Goal: Use online tool/utility

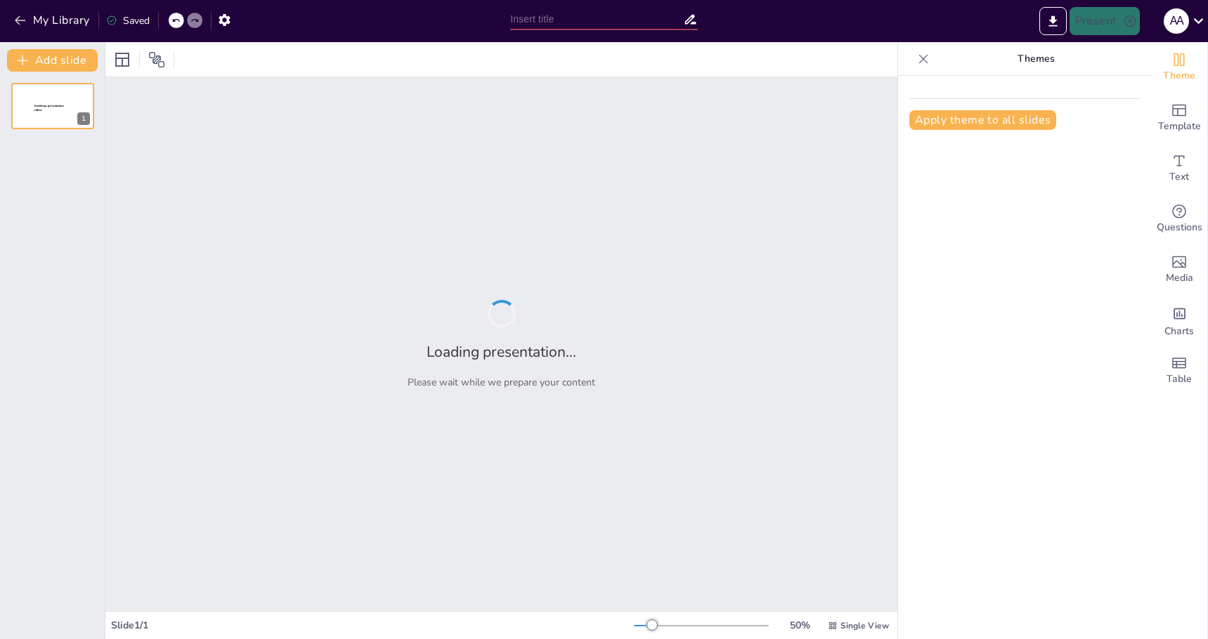
type input "New Sendsteps"
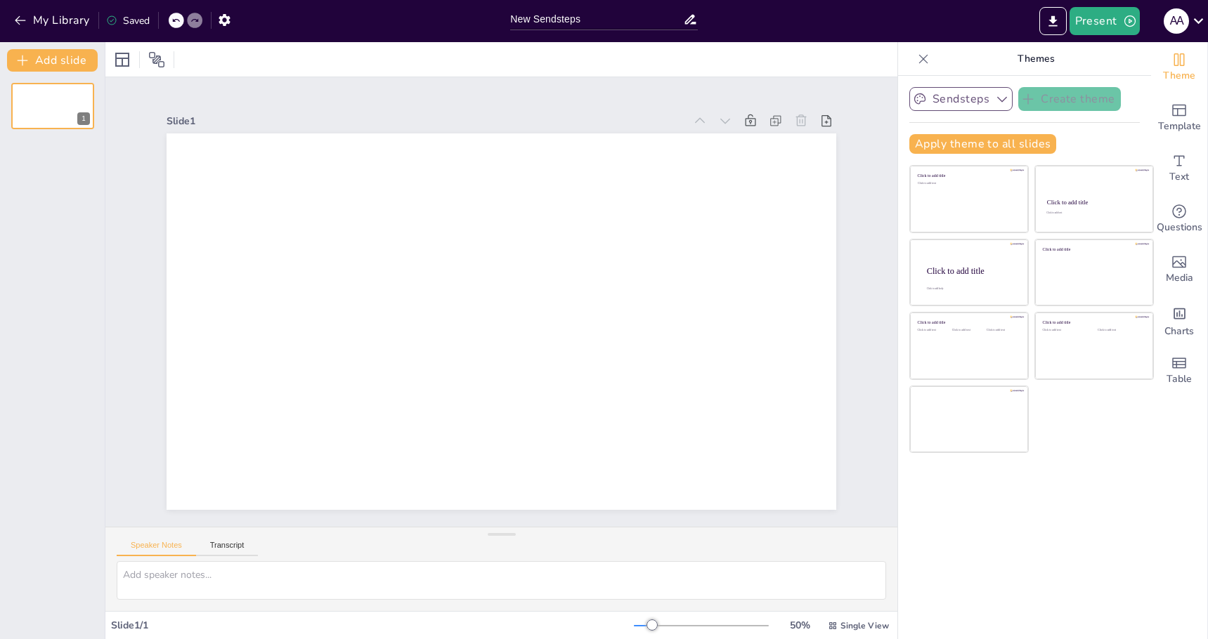
click at [997, 102] on icon "button" at bounding box center [1002, 100] width 10 height 6
click at [995, 102] on icon "button" at bounding box center [1002, 99] width 14 height 14
click at [918, 57] on icon at bounding box center [923, 59] width 14 height 14
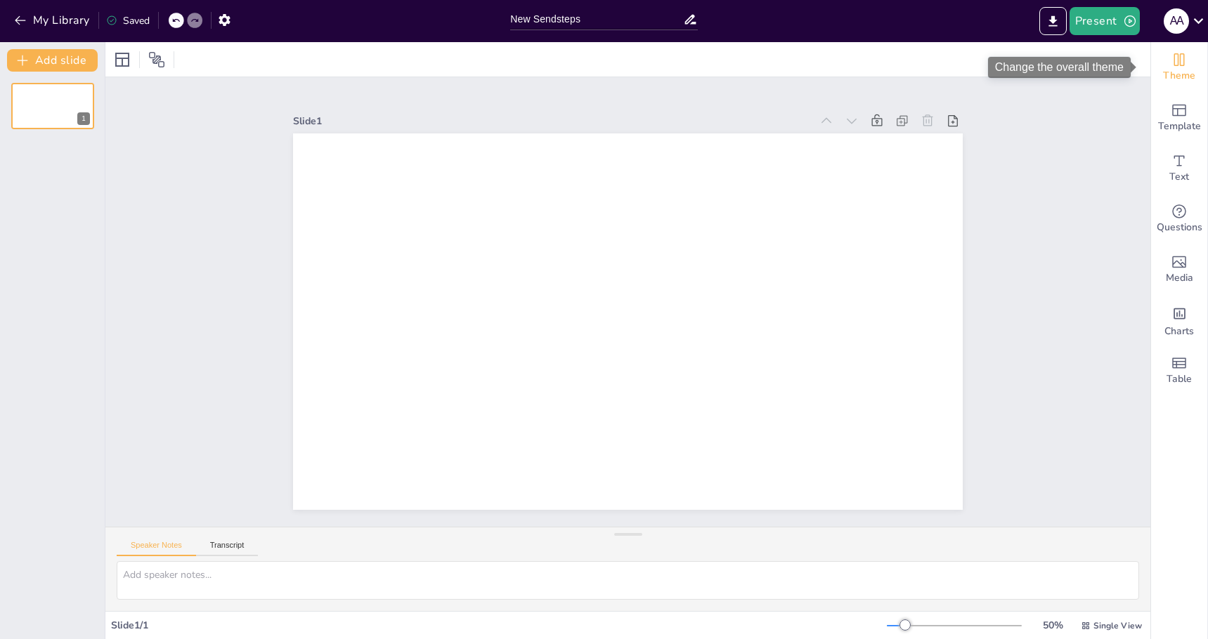
click at [1177, 65] on div "Theme" at bounding box center [1179, 67] width 56 height 51
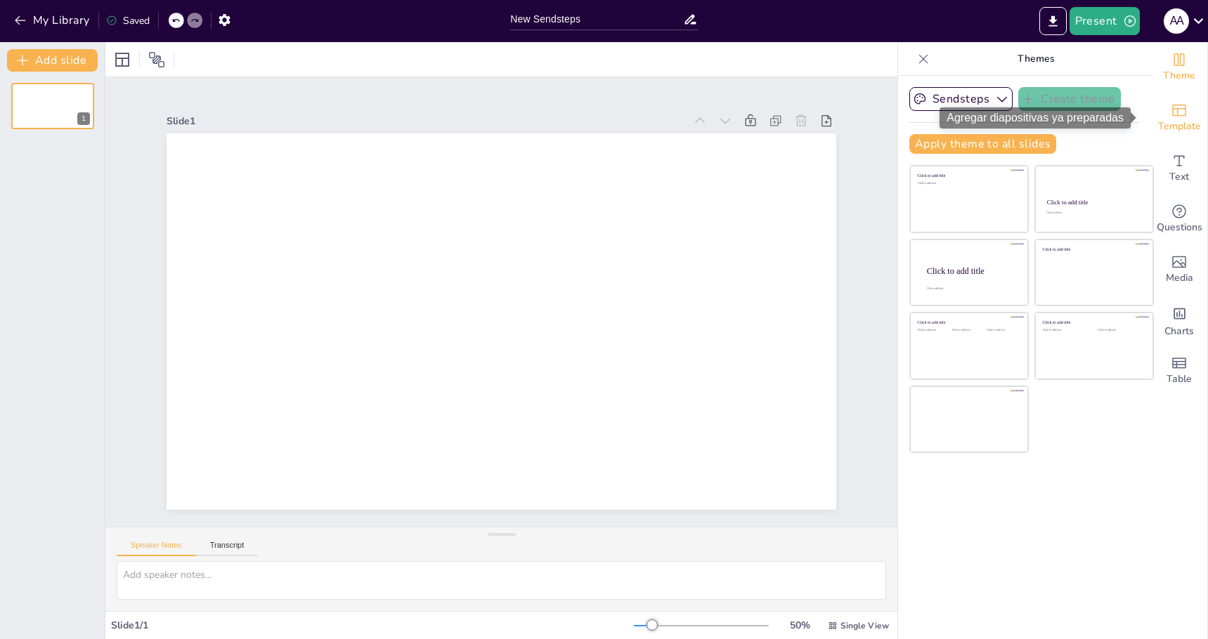
click at [1172, 115] on icon "Add ready made slides" at bounding box center [1179, 111] width 14 height 12
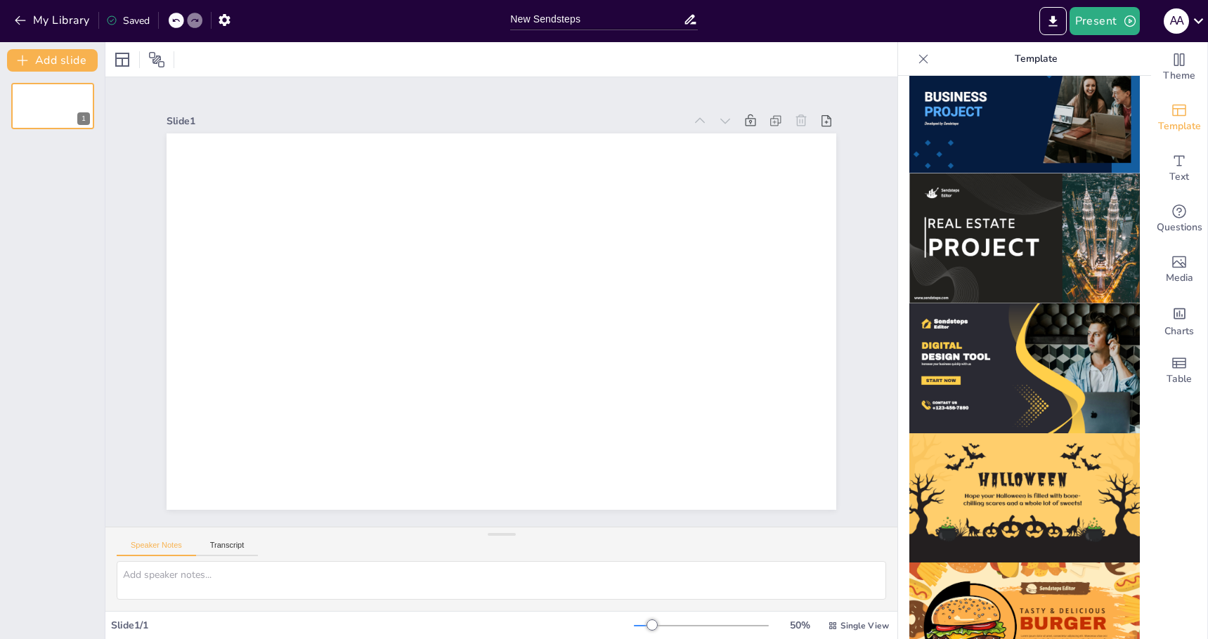
scroll to position [1221, 0]
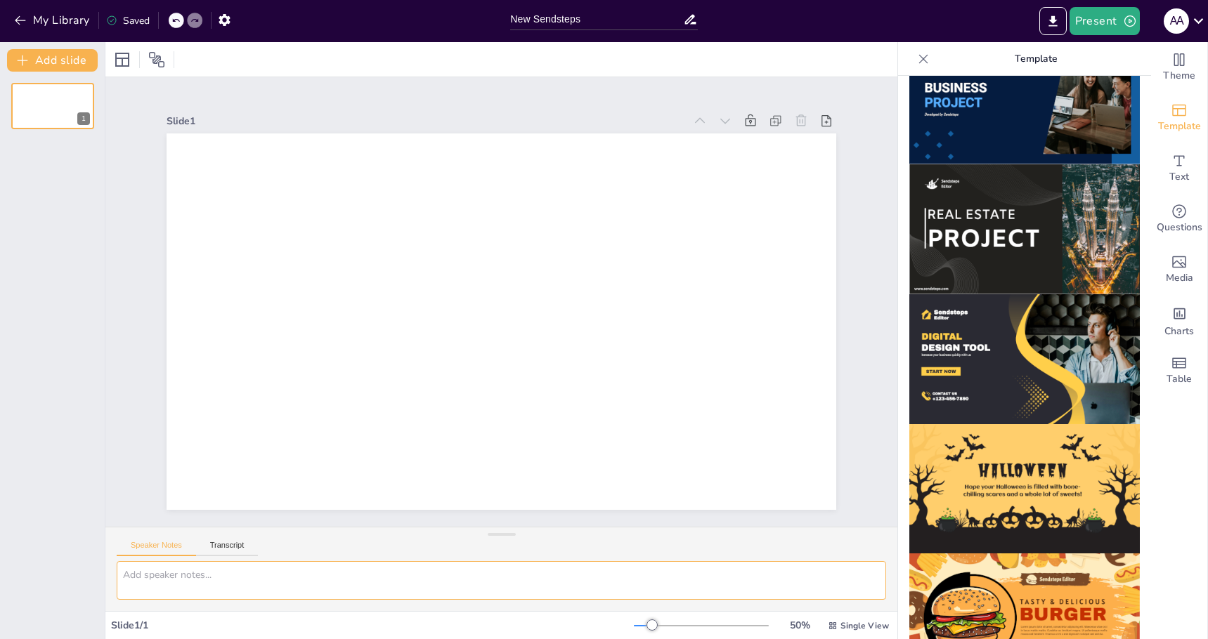
click at [202, 573] on textarea at bounding box center [501, 580] width 769 height 39
click at [916, 57] on icon at bounding box center [923, 59] width 14 height 14
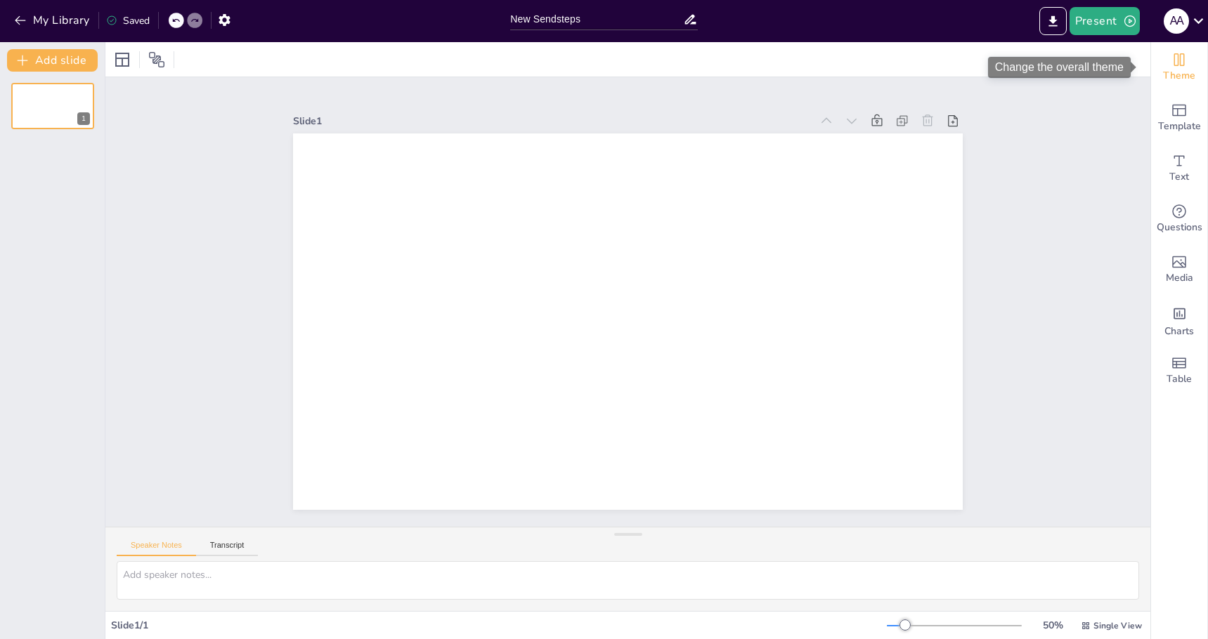
click at [1190, 46] on div "Theme" at bounding box center [1179, 67] width 56 height 51
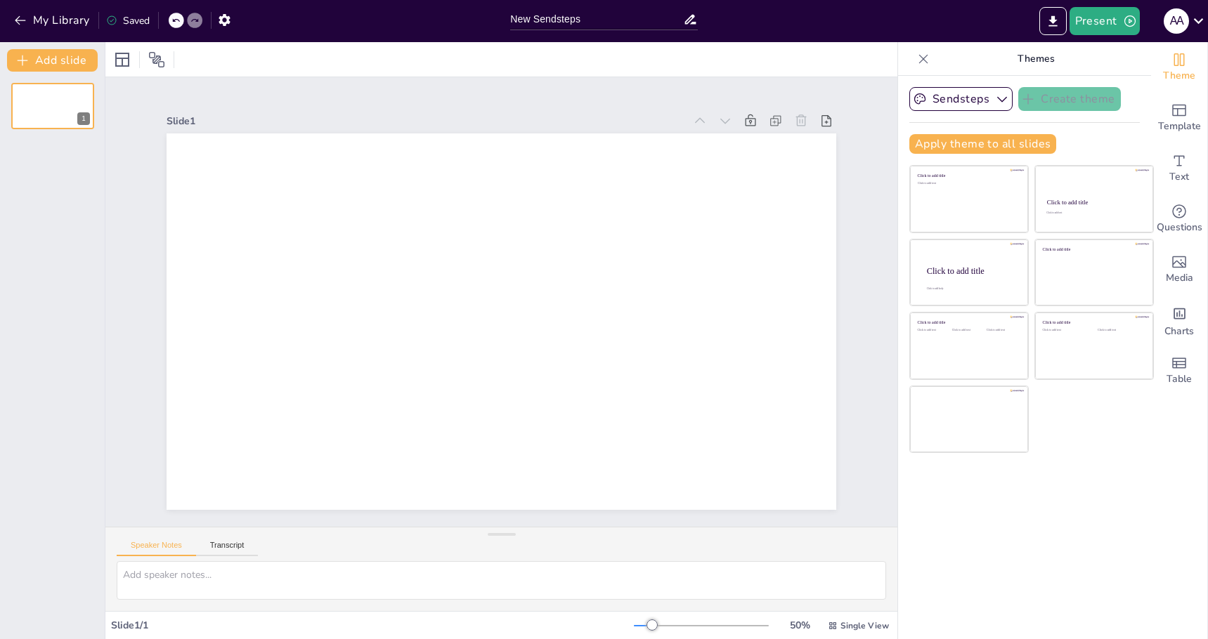
click at [1142, 438] on div "Click to add title Click to add text Click to add title Click to add text Click…" at bounding box center [1031, 309] width 245 height 288
click at [1175, 377] on span "Table" at bounding box center [1178, 379] width 25 height 15
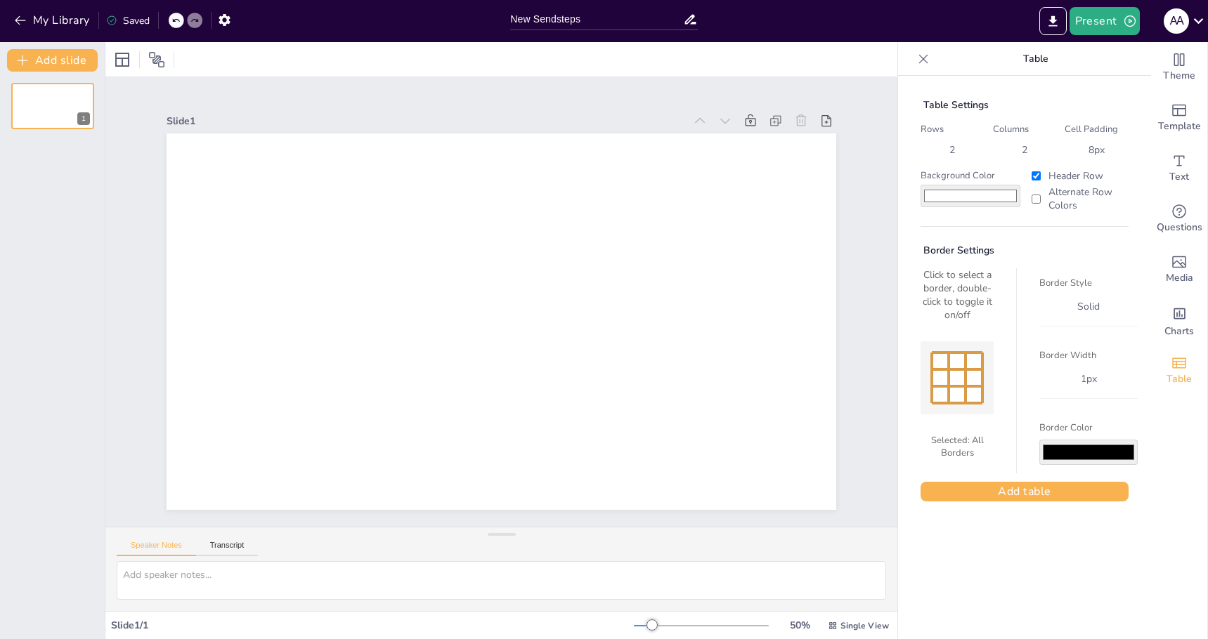
click at [916, 52] on icon at bounding box center [923, 59] width 14 height 14
